Goal: Information Seeking & Learning: Learn about a topic

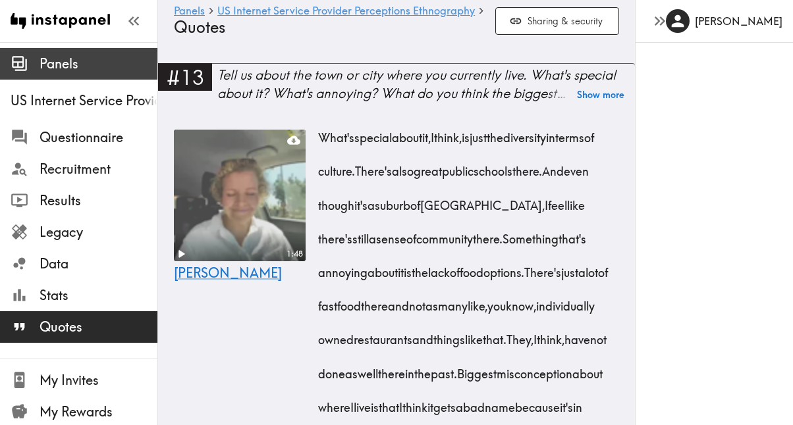
click at [67, 72] on span "Panels" at bounding box center [99, 64] width 118 height 18
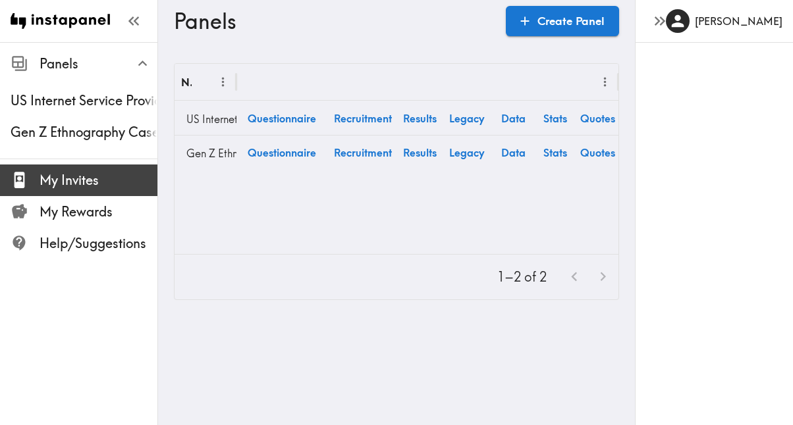
click at [61, 175] on span "My Invites" at bounding box center [99, 180] width 118 height 18
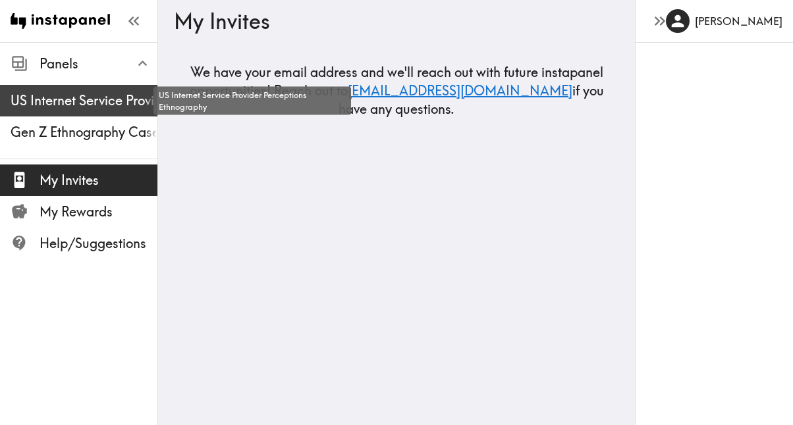
click at [74, 93] on span "US Internet Service Provider Perceptions Ethnography" at bounding box center [84, 101] width 147 height 18
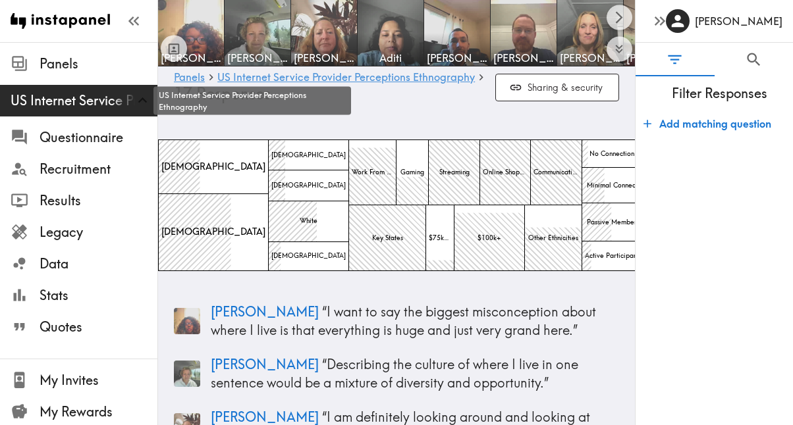
click at [65, 101] on span "US Internet Service Provider Perceptions Ethnography" at bounding box center [84, 101] width 147 height 18
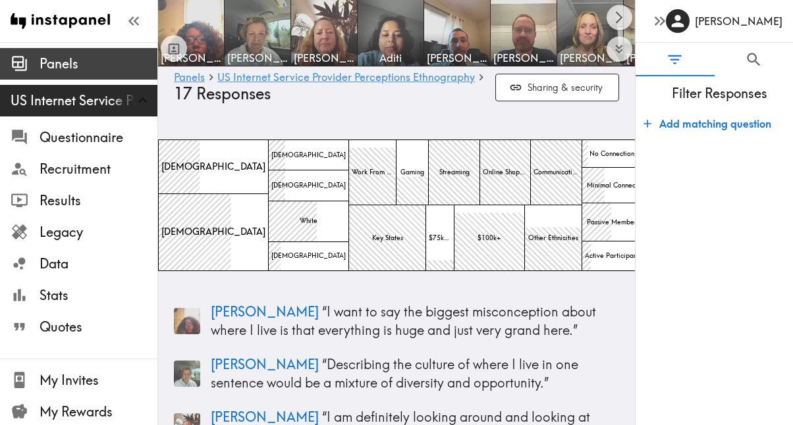
click at [71, 72] on span "Panels" at bounding box center [99, 64] width 118 height 18
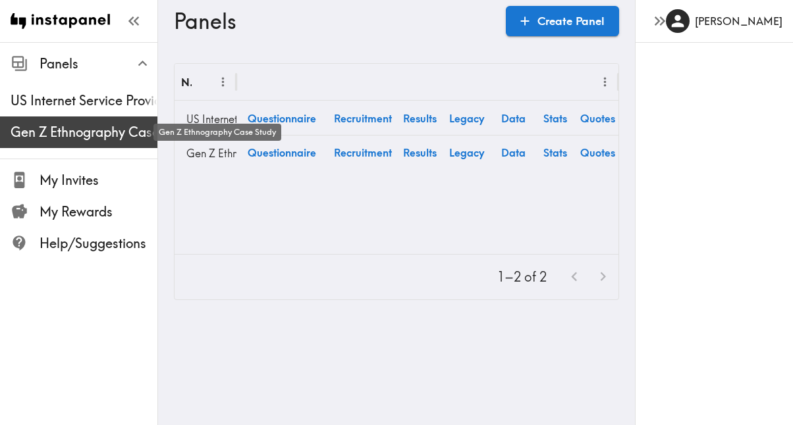
click at [61, 135] on span "Gen Z Ethnography Case Study" at bounding box center [84, 132] width 147 height 18
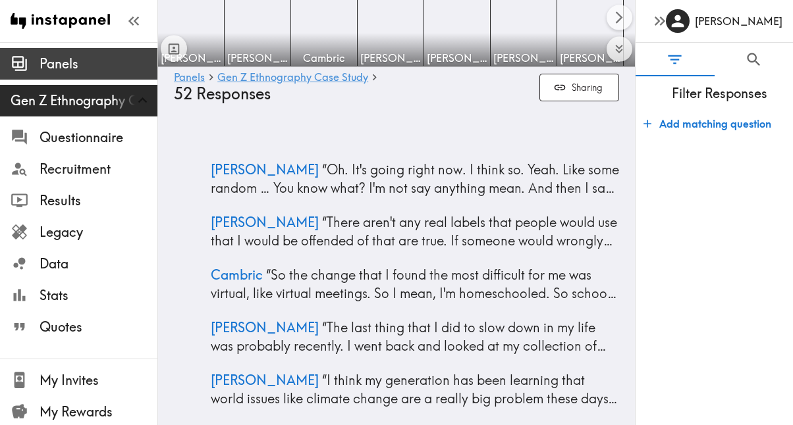
click at [59, 55] on span "Panels" at bounding box center [99, 64] width 118 height 18
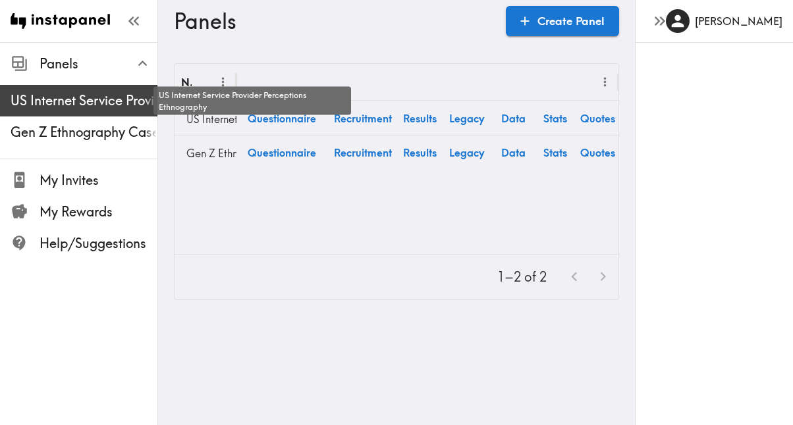
click at [58, 101] on span "US Internet Service Provider Perceptions Ethnography" at bounding box center [84, 101] width 147 height 18
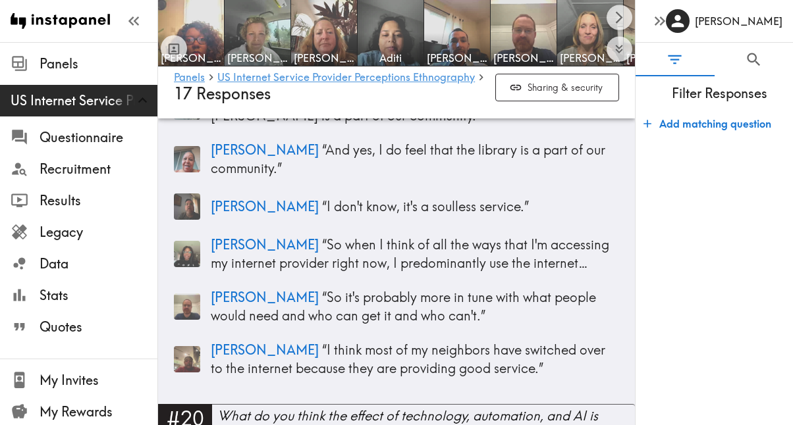
scroll to position [6191, 0]
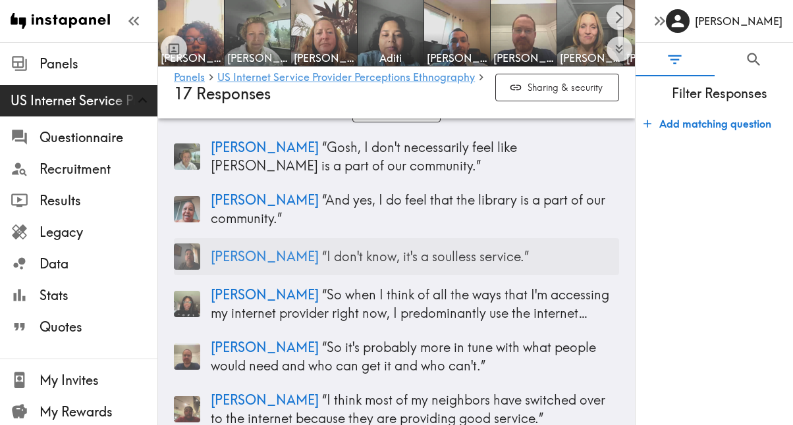
click at [459, 248] on p "Alex “ I don't know, it's a soulless service. ”" at bounding box center [415, 257] width 408 height 18
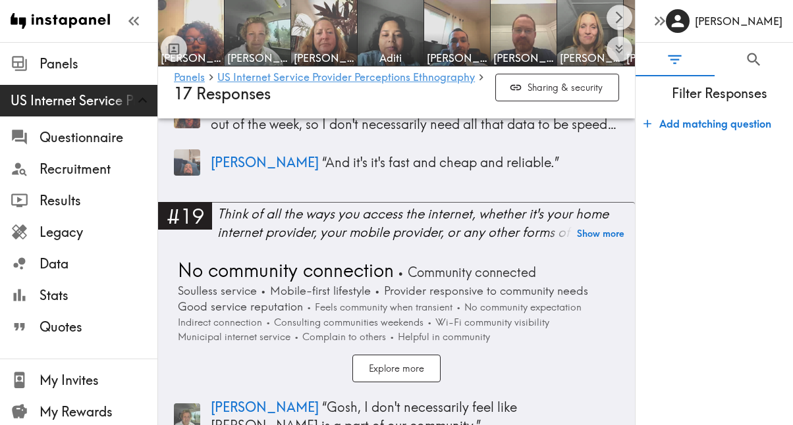
scroll to position [5927, 0]
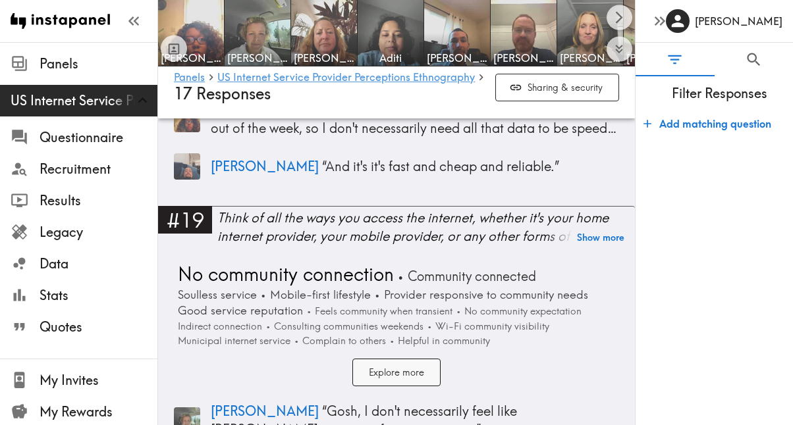
click at [400, 359] on button "Explore more" at bounding box center [396, 373] width 88 height 28
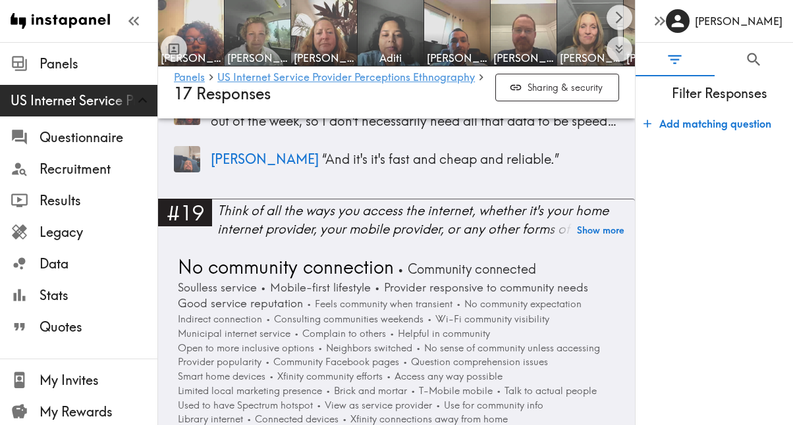
scroll to position [5933, 0]
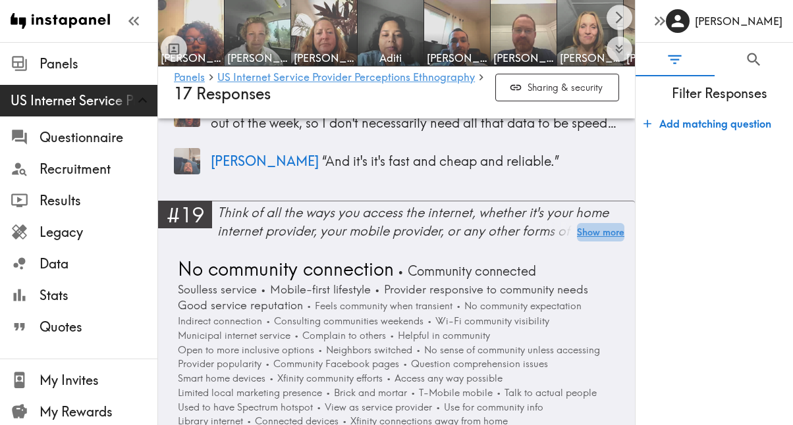
click at [605, 223] on button "Show more" at bounding box center [600, 232] width 47 height 18
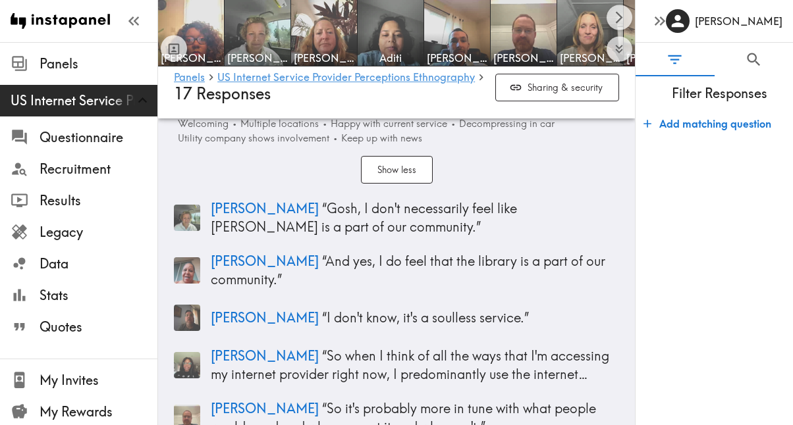
scroll to position [6330, 0]
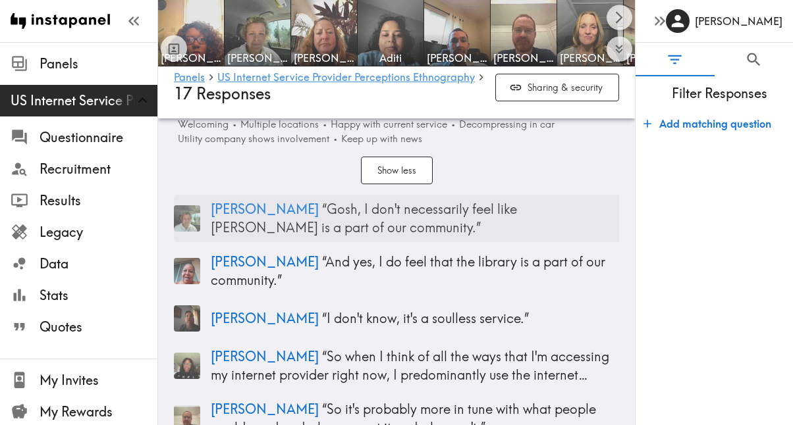
click at [434, 200] on p "Juliet “ Gosh, I don't necessarily feel like Cox is a part of our community. ”" at bounding box center [415, 218] width 408 height 37
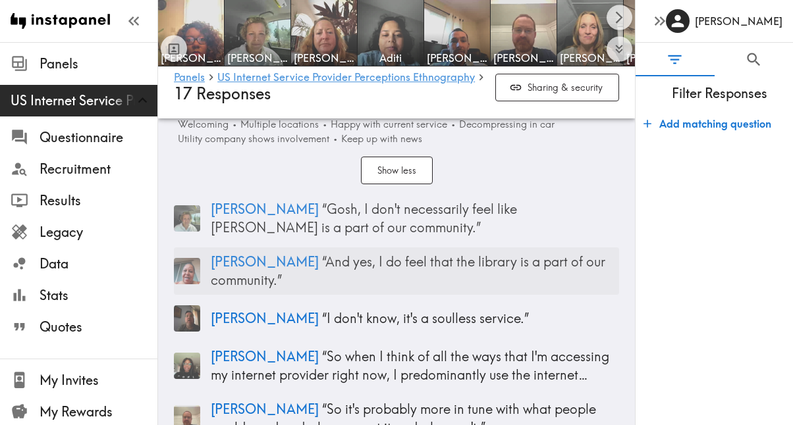
scroll to position [6330, 0]
click at [458, 252] on p "Keisha “ And yes, I do feel that the library is a part of our community. ”" at bounding box center [415, 270] width 408 height 37
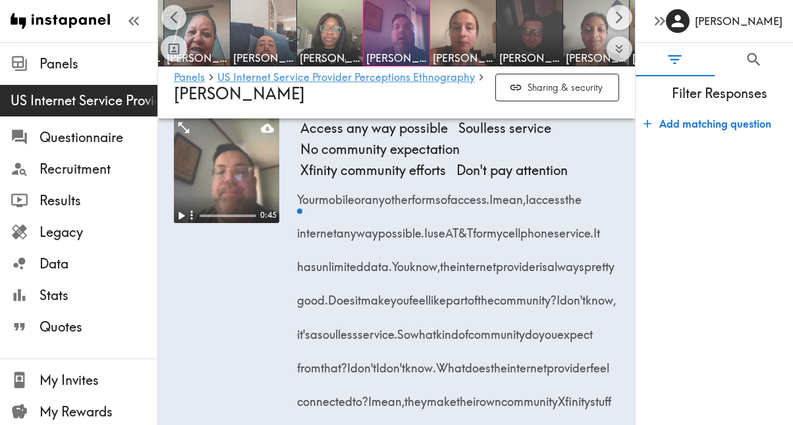
scroll to position [3514, 0]
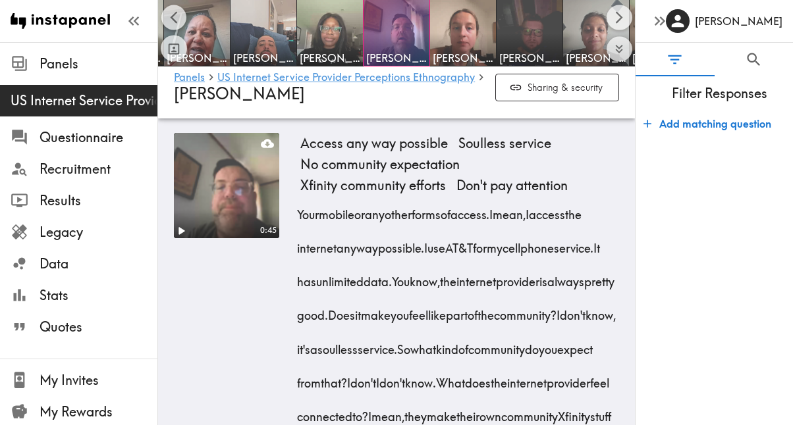
scroll to position [3269, 0]
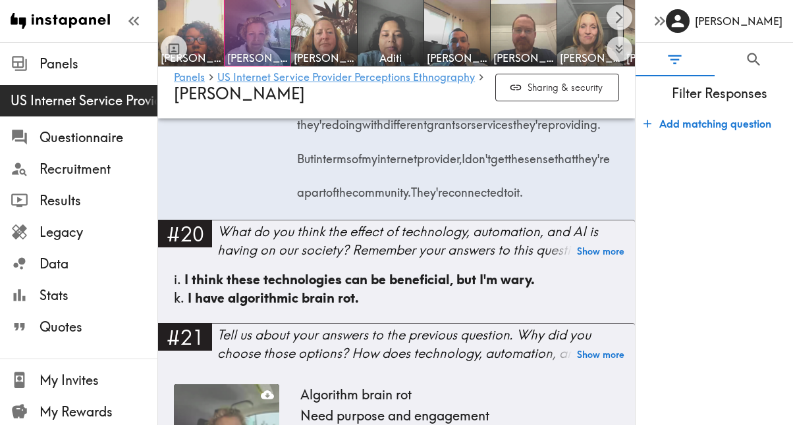
scroll to position [5623, 0]
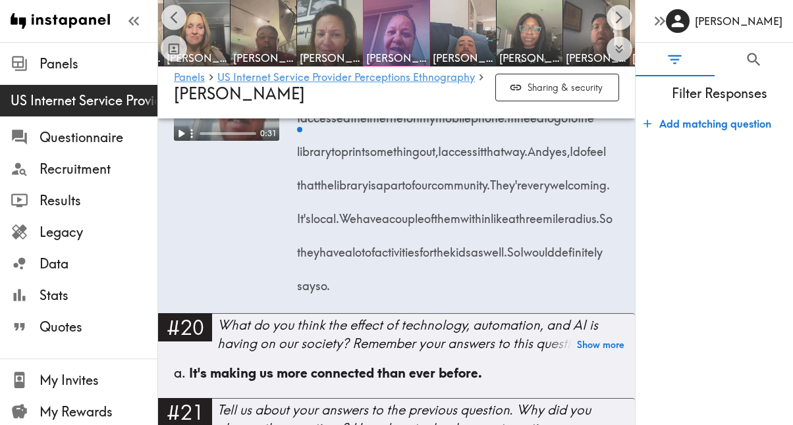
scroll to position [3558, 0]
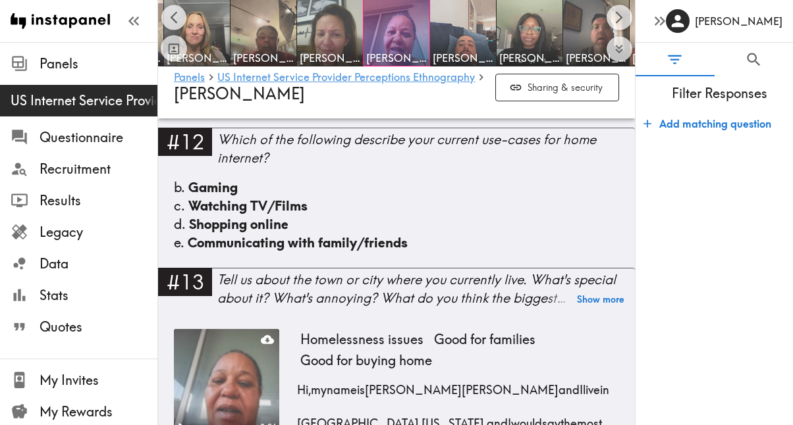
scroll to position [1534, 0]
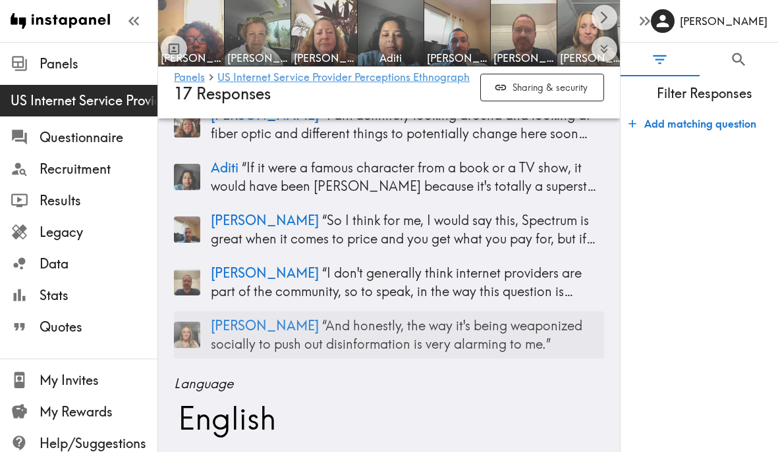
scroll to position [302, 0]
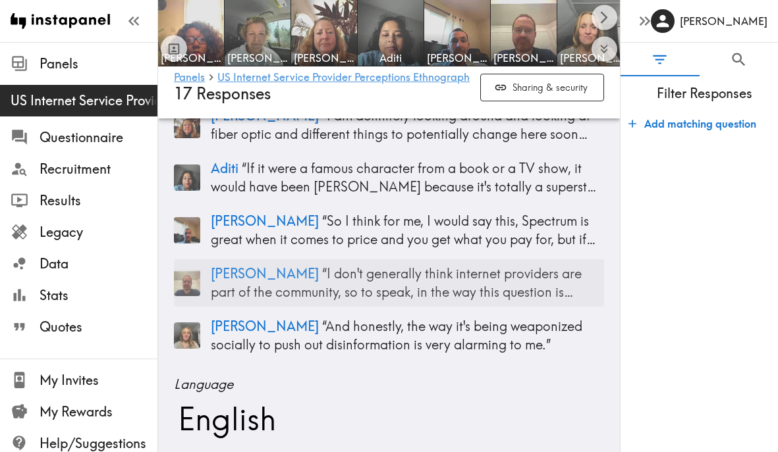
click at [466, 288] on p "[PERSON_NAME] “ I don't generally think internet providers are part of the comm…" at bounding box center [407, 283] width 393 height 37
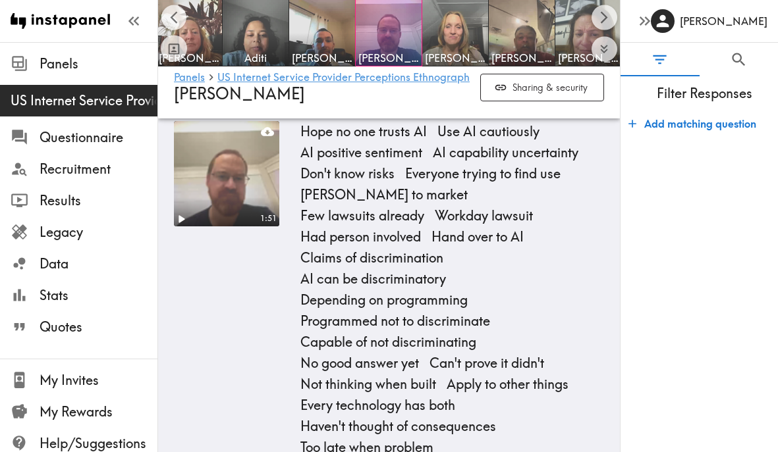
scroll to position [5958, 0]
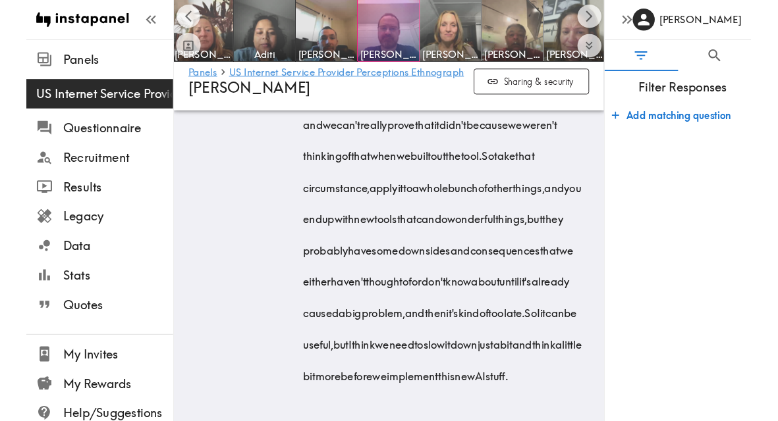
scroll to position [7538, 0]
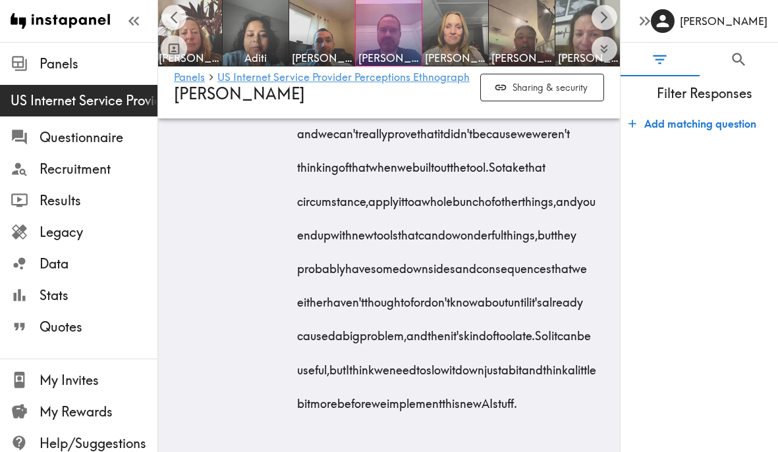
click at [692, 215] on form "Add matching question" at bounding box center [698, 276] width 157 height 342
